Goal: Information Seeking & Learning: Find specific fact

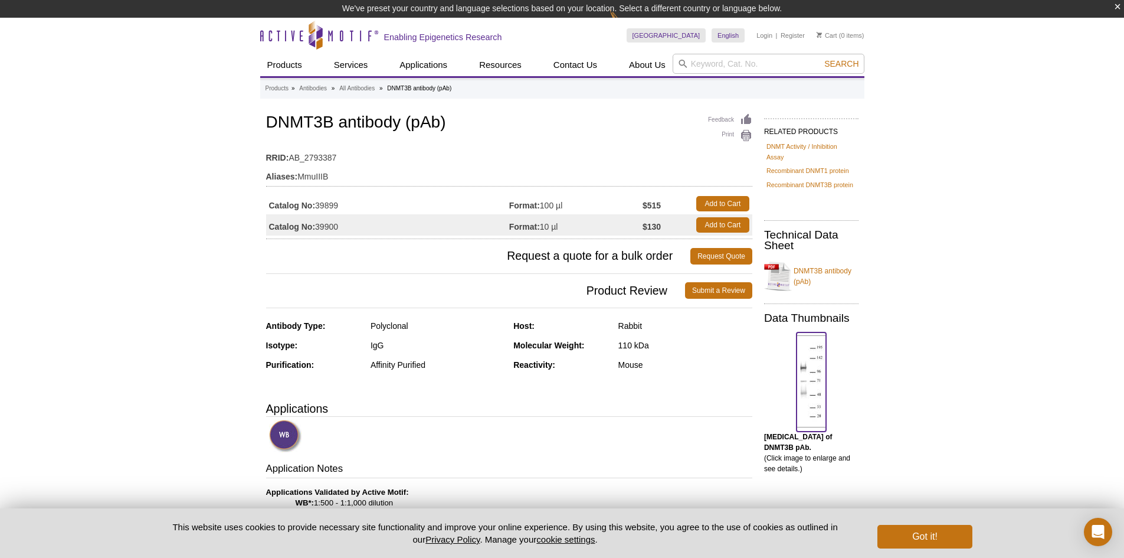
click at [819, 375] on img at bounding box center [812, 381] width 30 height 92
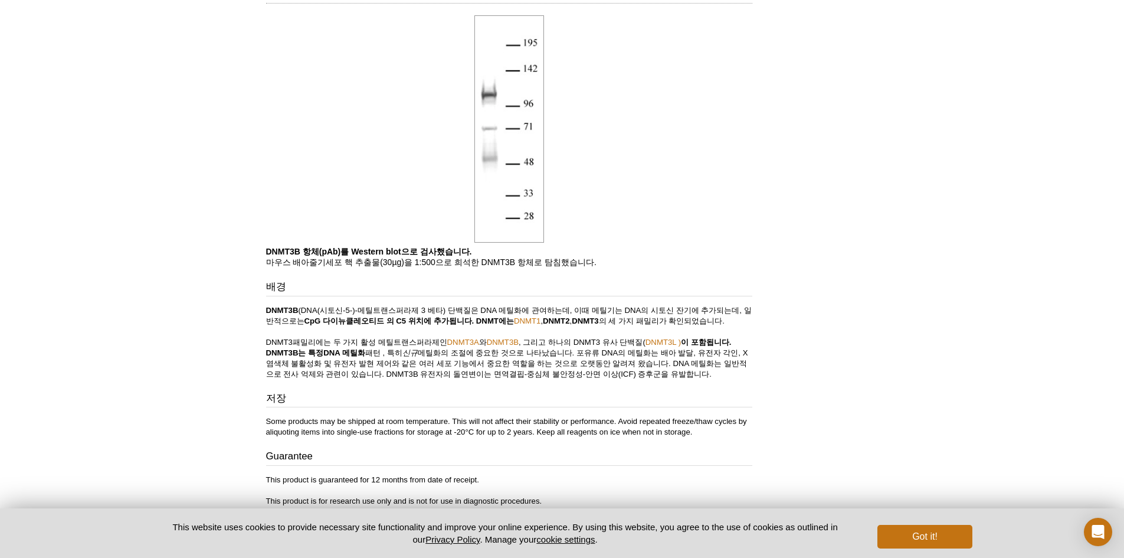
scroll to position [781, 0]
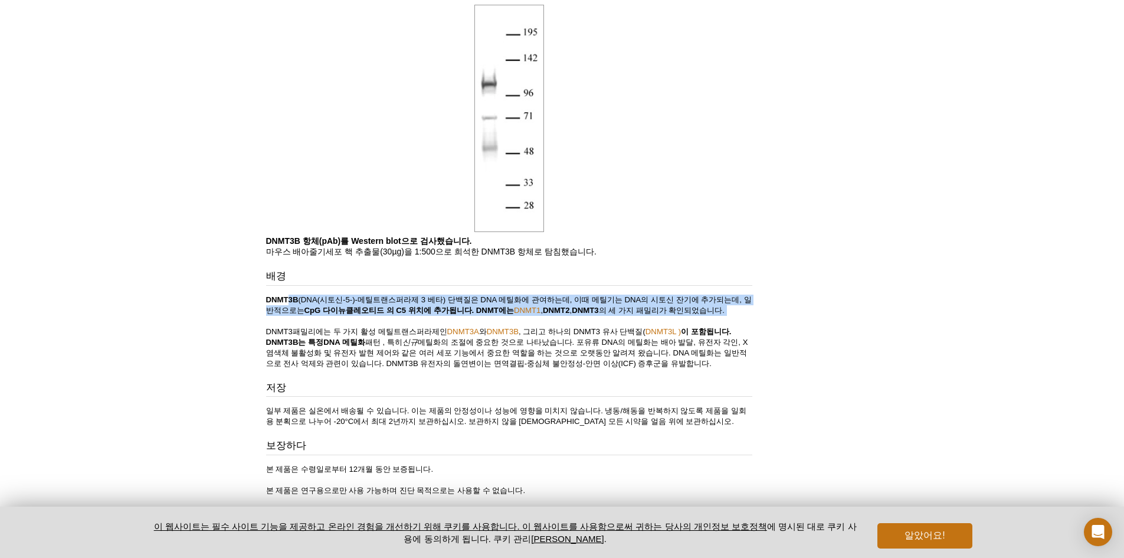
drag, startPoint x: 293, startPoint y: 303, endPoint x: 479, endPoint y: 317, distance: 186.9
click at [479, 317] on p "DNMT3B (DNA(시토신-5-)-메틸트랜스퍼라제 3 베타) 단백질은 DNA 메틸화에 관여하는데, 이때 메틸기는 DNA의 시토신 잔기에 추가…" at bounding box center [509, 331] width 486 height 74
click at [395, 315] on p "DNMT3B (DNA(시토신-5-)-메틸트랜스퍼라제 3 베타) 단백질은 DNA 메틸화에 관여하는데, 이때 메틸기는 DNA의 시토신 잔기에 추가…" at bounding box center [509, 331] width 486 height 74
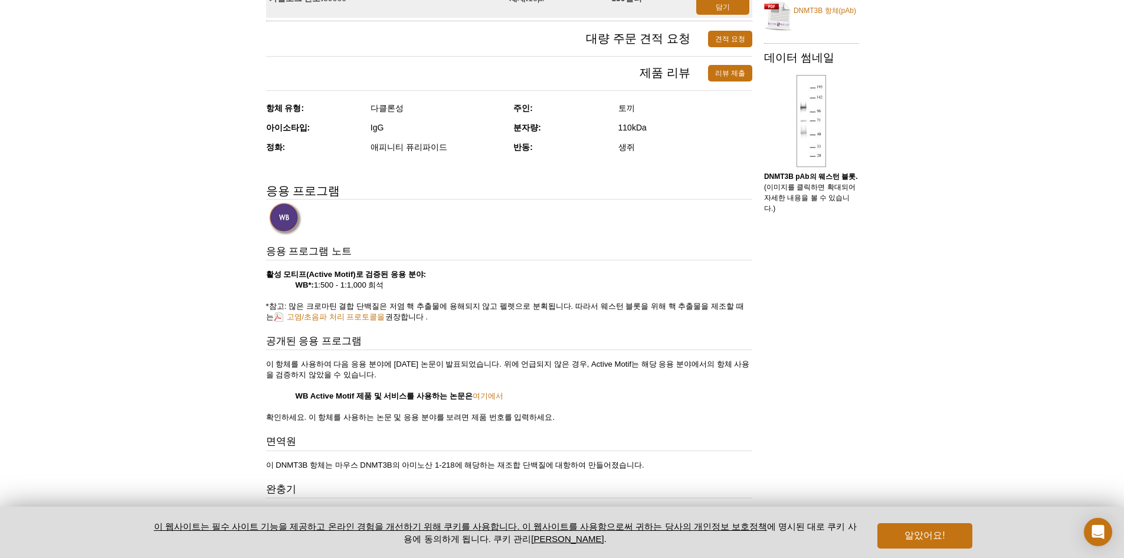
scroll to position [0, 0]
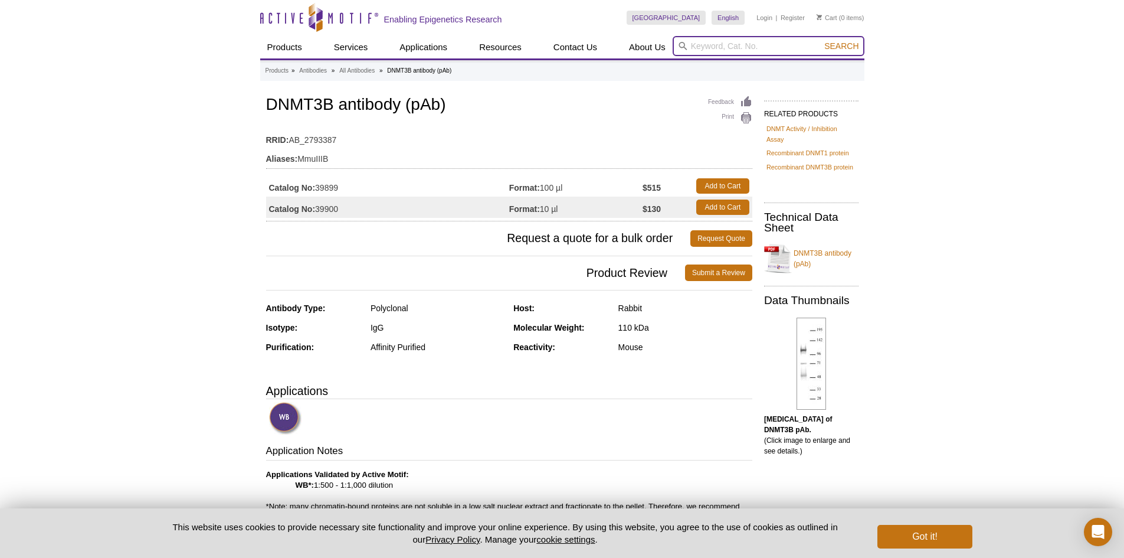
click at [764, 44] on input "search" at bounding box center [769, 46] width 192 height 20
type input "39207"
click at [821, 41] on button "Search" at bounding box center [841, 46] width 41 height 11
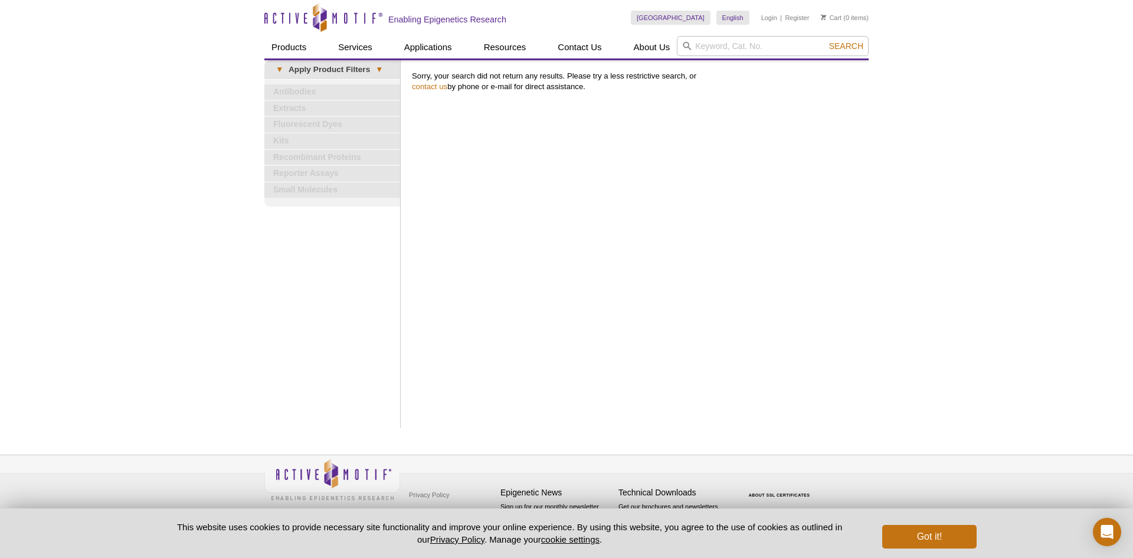
drag, startPoint x: 414, startPoint y: 71, endPoint x: 698, endPoint y: 110, distance: 286.5
click at [698, 110] on div "Print Results Sorry, your search did not return any results. Please try a less …" at bounding box center [637, 244] width 463 height 368
click at [784, 143] on div "Print Results Sorry, your search did not return any results. Please try a less …" at bounding box center [637, 244] width 463 height 368
